Goal: Task Accomplishment & Management: Manage account settings

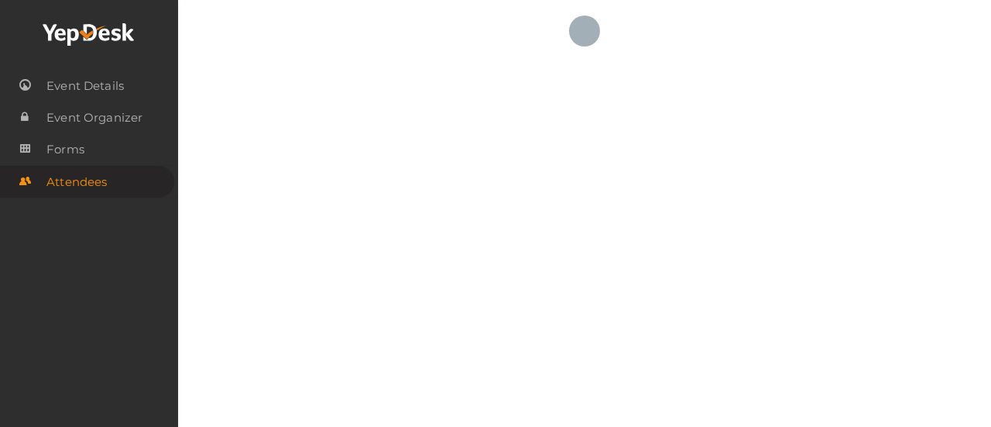
click at [101, 36] on use at bounding box center [88, 34] width 91 height 22
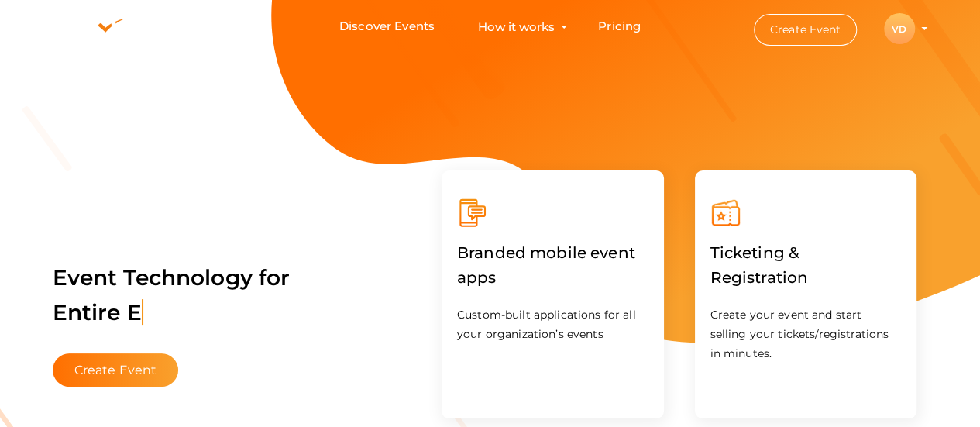
click at [914, 29] on profile-pic "VD" at bounding box center [899, 29] width 31 height 12
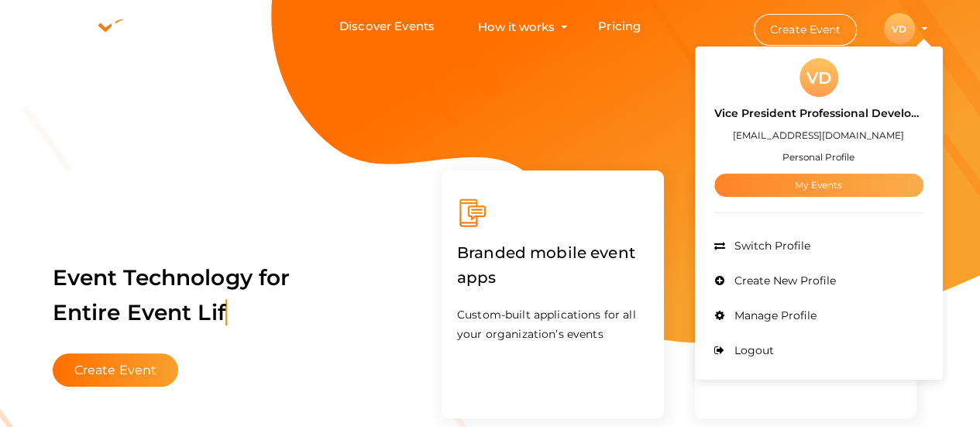
click at [826, 191] on link "My Events" at bounding box center [818, 184] width 209 height 23
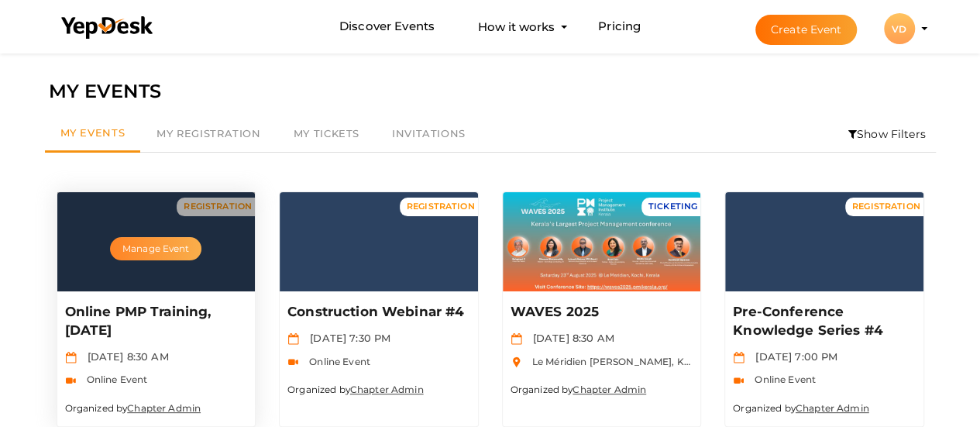
click at [180, 251] on button "Manage Event" at bounding box center [155, 248] width 91 height 23
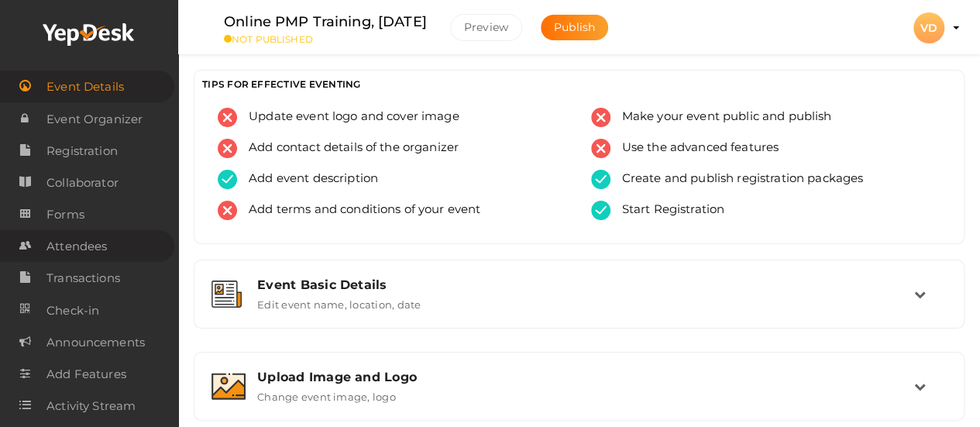
click at [74, 253] on span "Attendees" at bounding box center [76, 246] width 60 height 31
